Goal: Transaction & Acquisition: Purchase product/service

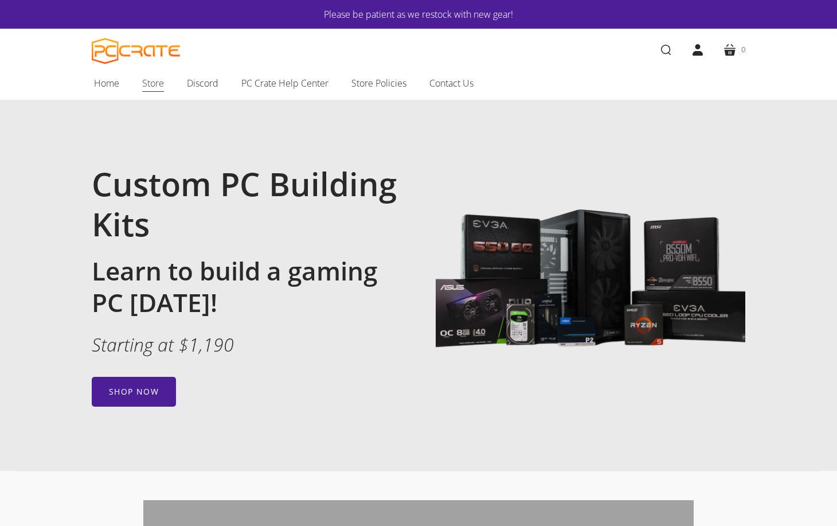
click at [151, 79] on span "Store" at bounding box center [153, 83] width 22 height 15
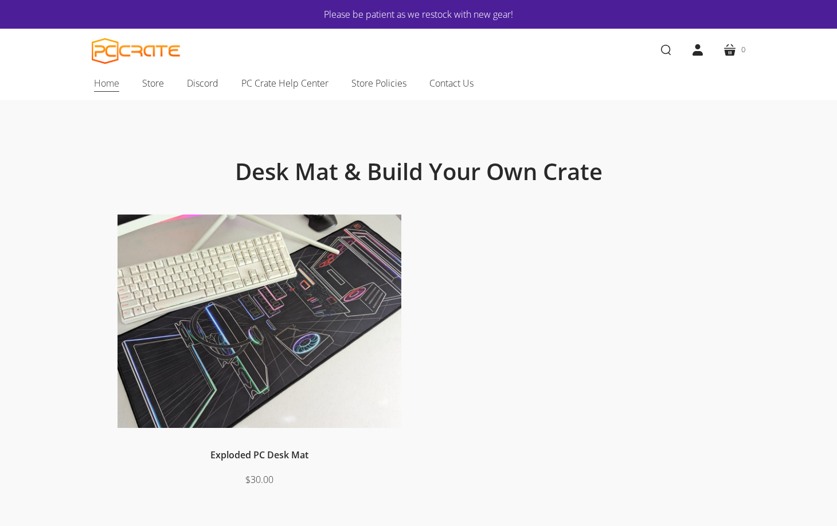
click at [117, 84] on span "Home" at bounding box center [106, 83] width 25 height 15
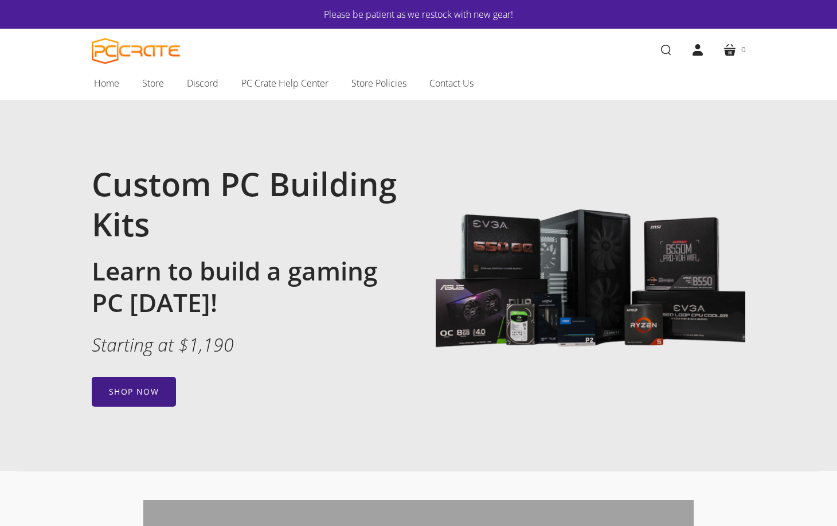
click at [141, 385] on link "Shop now" at bounding box center [134, 392] width 84 height 30
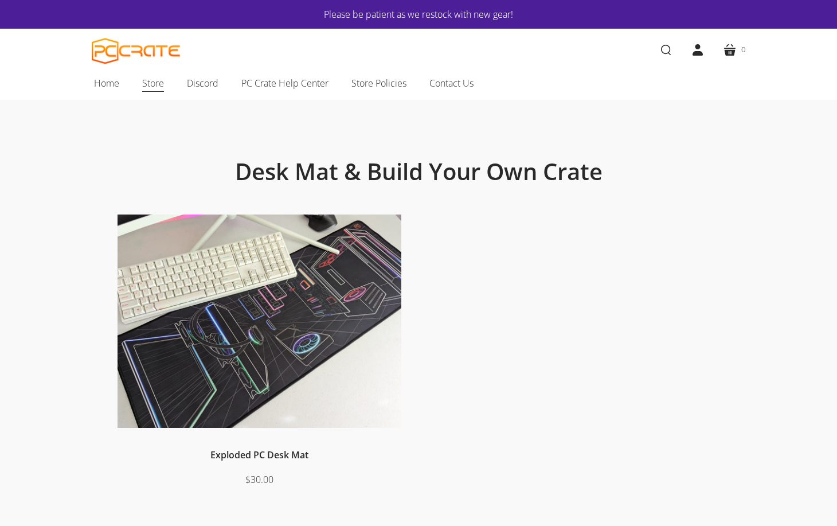
click at [155, 90] on span "Store" at bounding box center [153, 83] width 22 height 15
click at [388, 84] on span "Store Policies" at bounding box center [379, 83] width 55 height 15
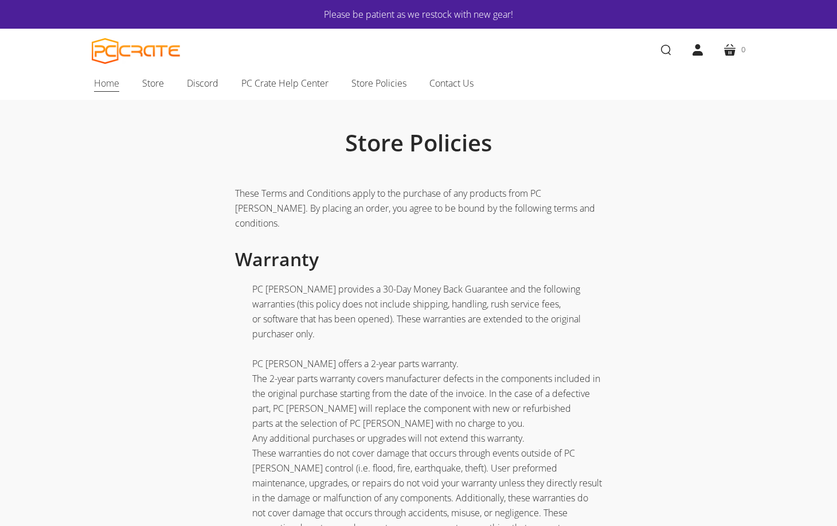
click at [105, 84] on span "Home" at bounding box center [106, 83] width 25 height 15
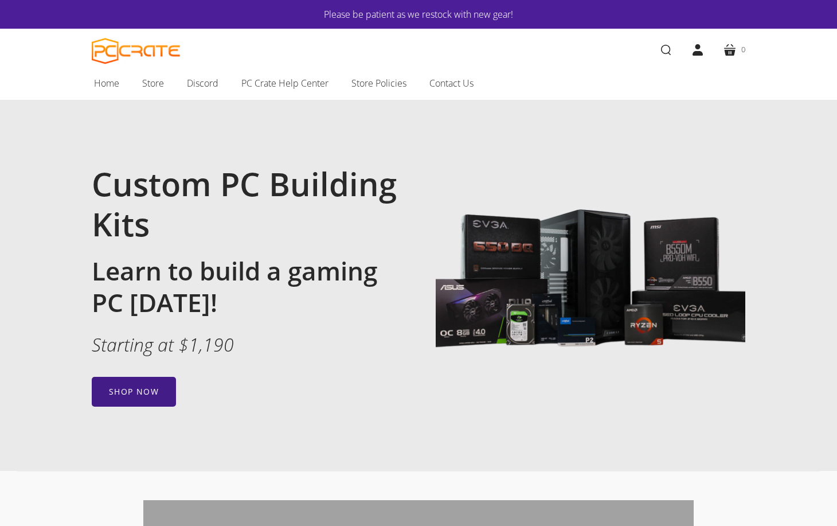
click at [134, 380] on link "Shop now" at bounding box center [134, 392] width 84 height 30
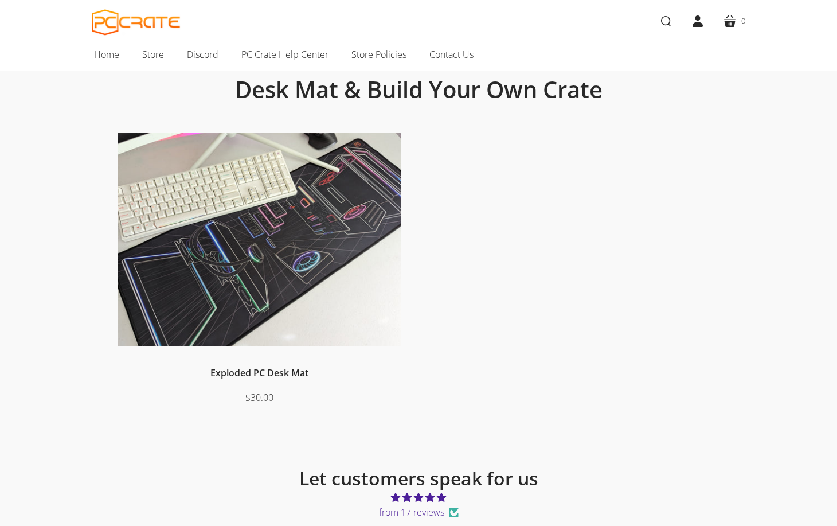
scroll to position [229, 0]
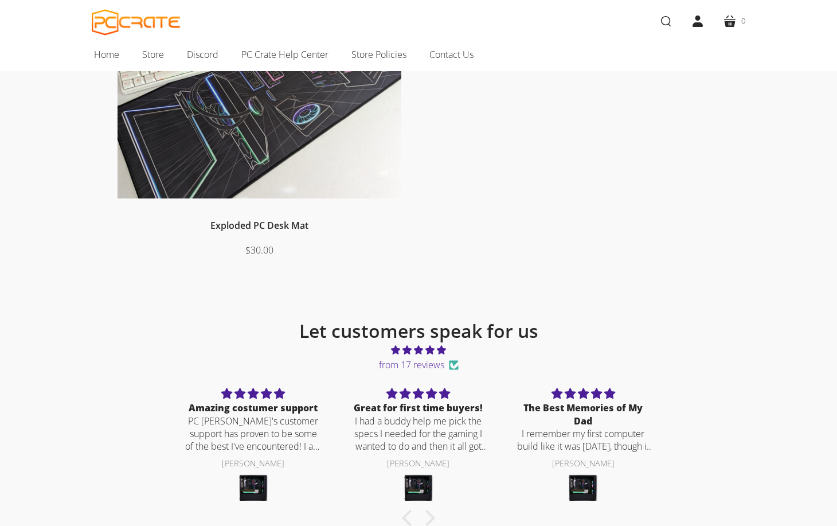
click at [278, 221] on link "Exploded PC Desk Mat" at bounding box center [260, 225] width 98 height 13
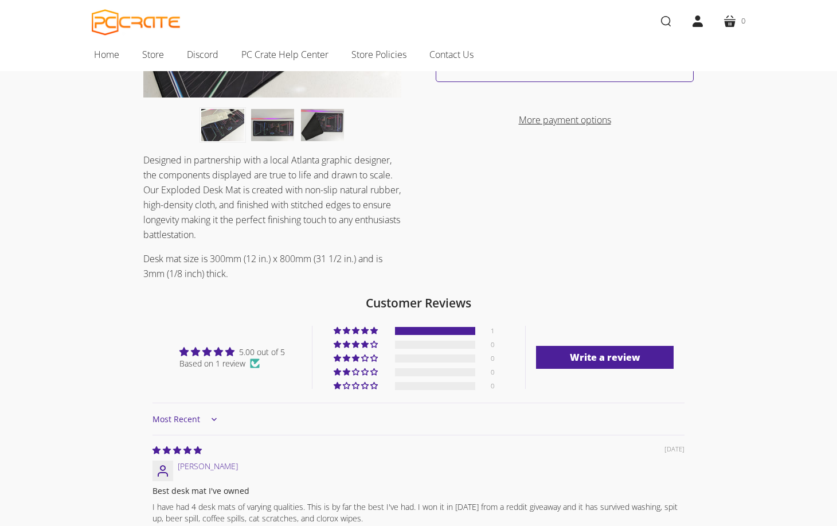
scroll to position [229, 0]
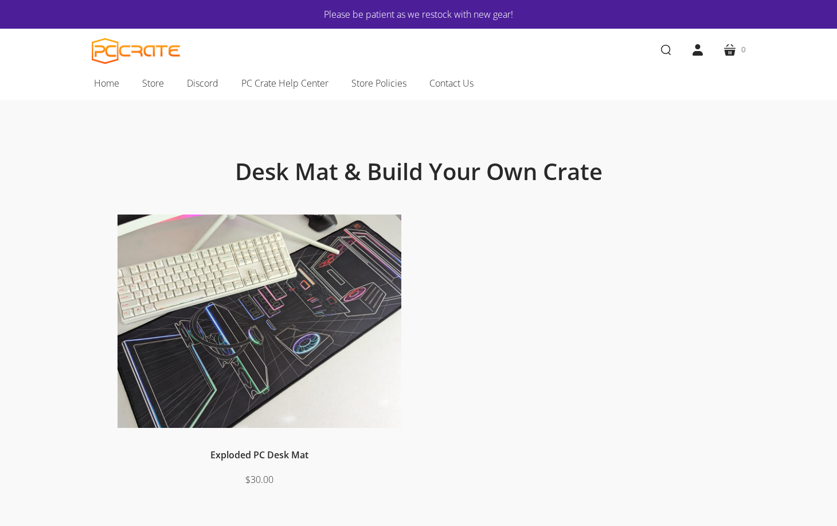
scroll to position [229, 0]
